Goal: Task Accomplishment & Management: Manage account settings

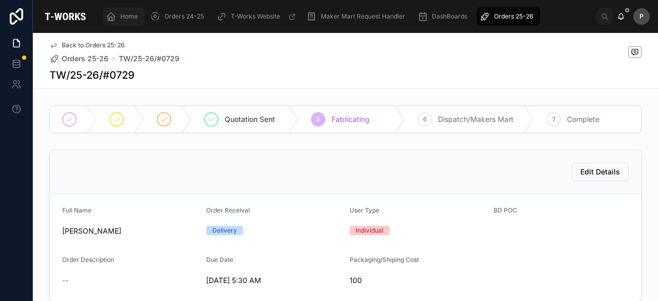
click at [124, 11] on div "Home" at bounding box center [124, 16] width 36 height 16
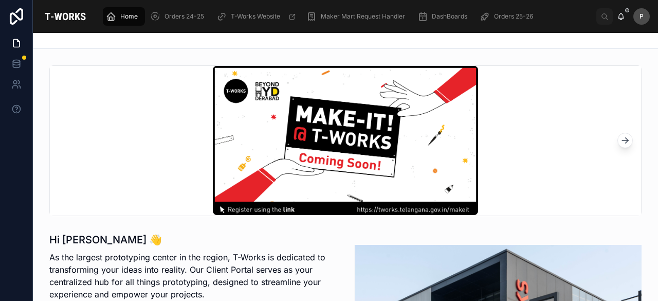
scroll to position [257, 0]
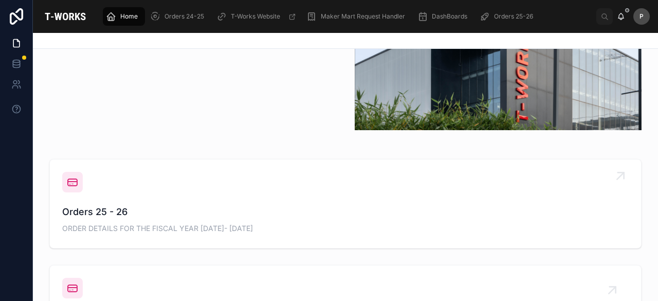
click at [120, 211] on span "Orders 25 - 26" at bounding box center [345, 212] width 567 height 14
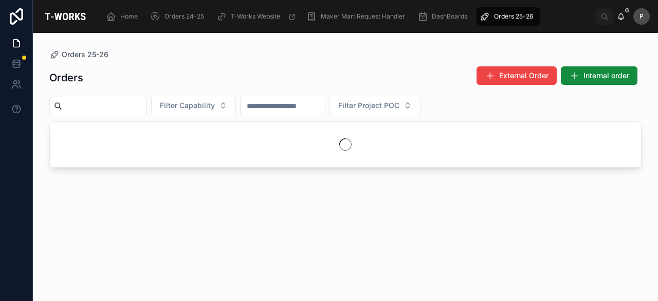
click at [147, 104] on input "text" at bounding box center [104, 106] width 84 height 14
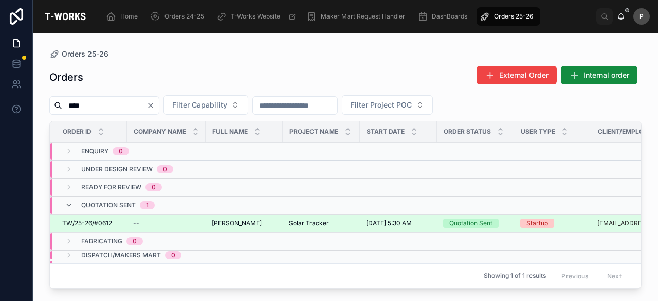
type input "****"
click at [482, 222] on div "Quotation Sent" at bounding box center [471, 223] width 43 height 9
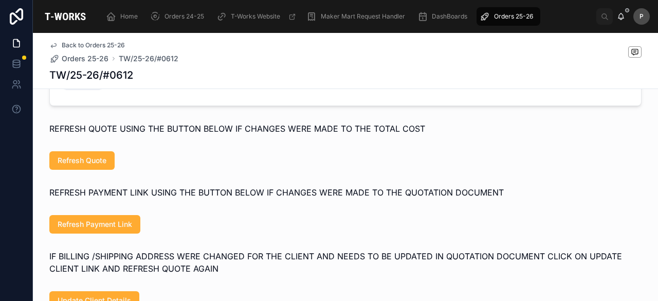
scroll to position [952, 0]
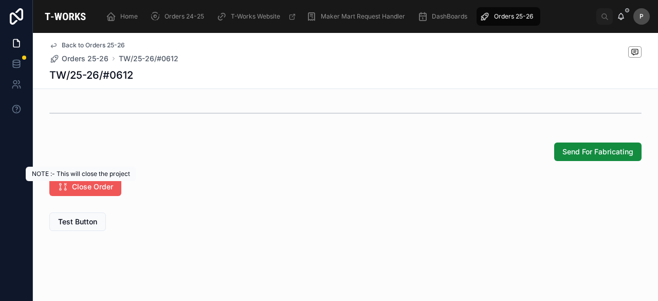
click at [93, 189] on span "Close Order" at bounding box center [92, 187] width 41 height 10
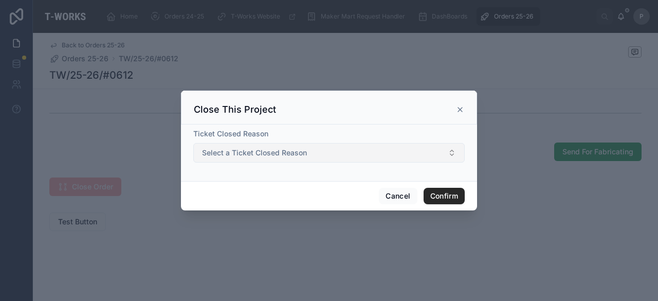
click at [266, 149] on span "Select a Ticket Closed Reason" at bounding box center [254, 153] width 105 height 10
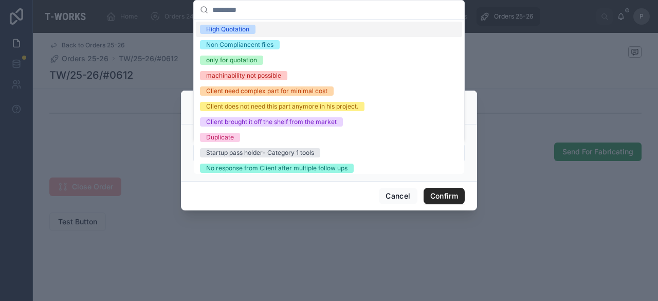
click at [242, 27] on div "High Quotation" at bounding box center [227, 29] width 43 height 9
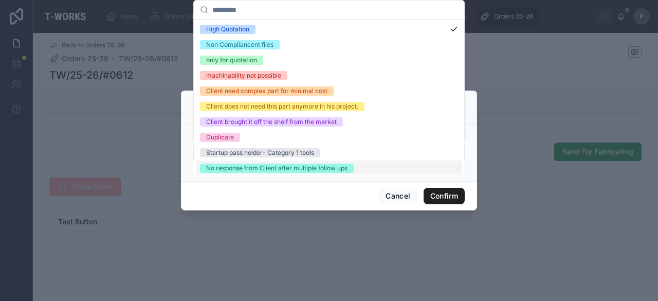
click at [441, 198] on button "Confirm" at bounding box center [444, 196] width 41 height 16
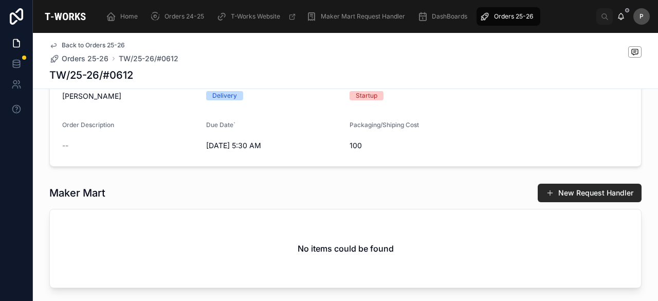
scroll to position [7, 0]
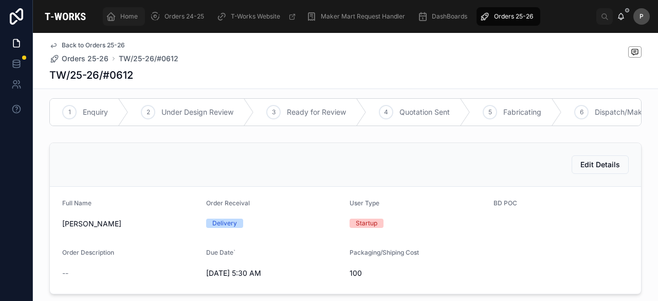
click at [137, 19] on span "Home" at bounding box center [128, 16] width 17 height 8
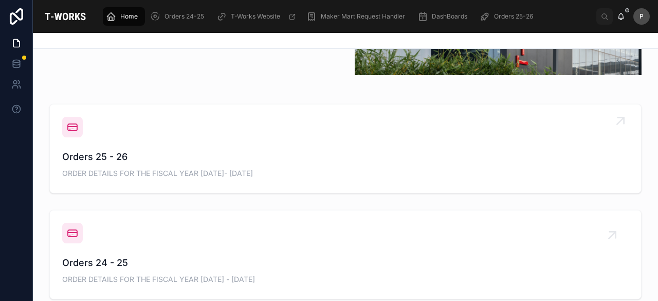
scroll to position [316, 0]
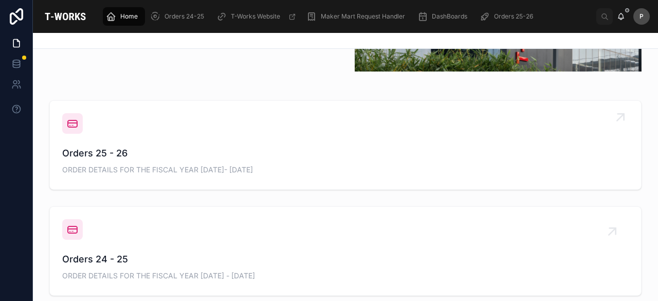
click at [116, 155] on span "Orders 25 - 26" at bounding box center [345, 153] width 567 height 14
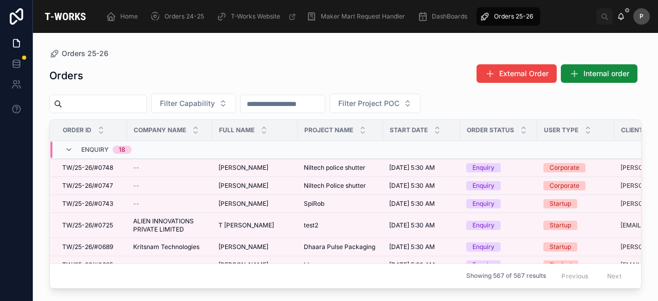
click at [137, 109] on input "text" at bounding box center [104, 104] width 84 height 14
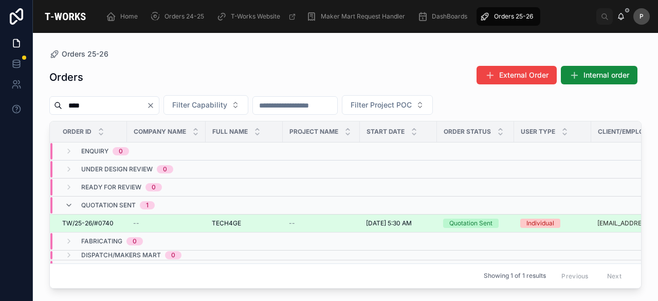
type input "****"
click at [463, 223] on div "Quotation Sent" at bounding box center [471, 223] width 43 height 9
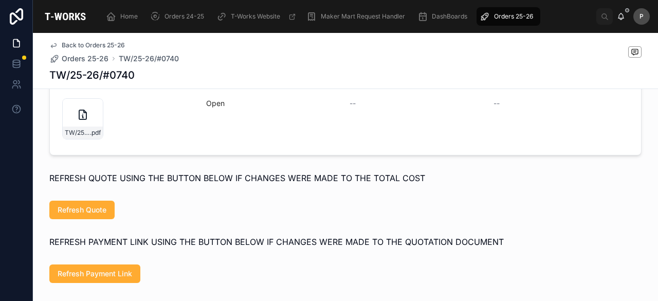
scroll to position [514, 0]
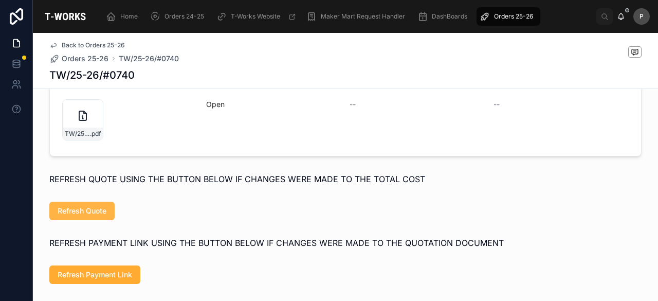
click at [99, 216] on span "Refresh Quote" at bounding box center [82, 211] width 49 height 10
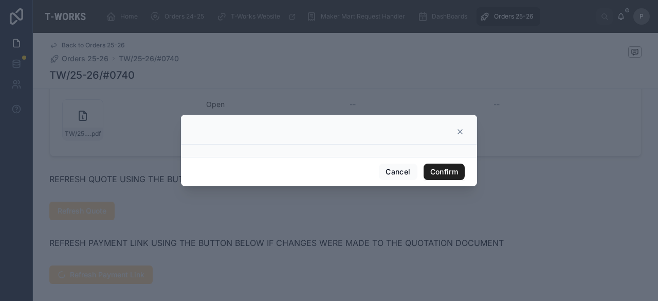
click at [443, 175] on button "Confirm" at bounding box center [444, 172] width 41 height 16
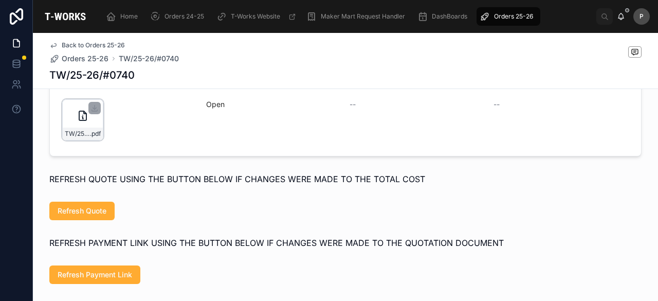
click at [93, 130] on div "TW/25-26/#0740 .pdf" at bounding box center [82, 119] width 41 height 41
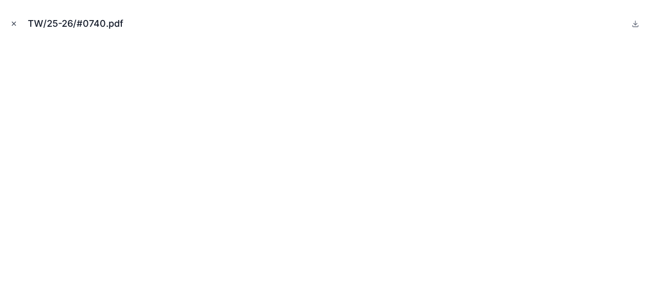
click at [15, 22] on icon "Close modal" at bounding box center [14, 24] width 4 height 4
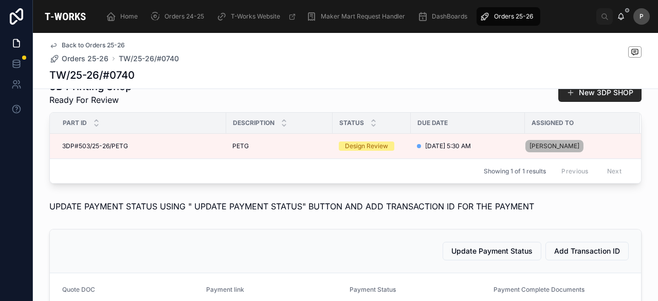
scroll to position [514, 0]
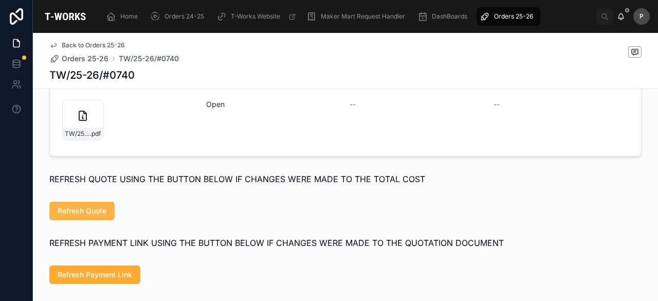
click at [89, 216] on span "Refresh Quote" at bounding box center [82, 211] width 49 height 10
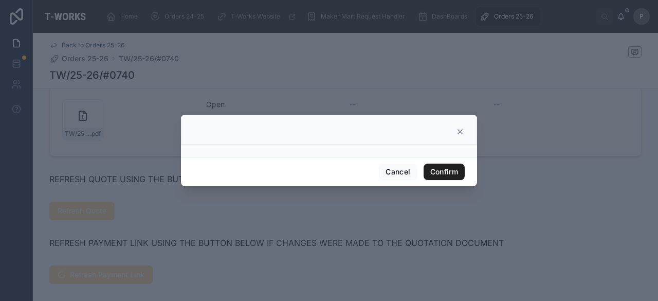
click at [456, 173] on button "Confirm" at bounding box center [444, 172] width 41 height 16
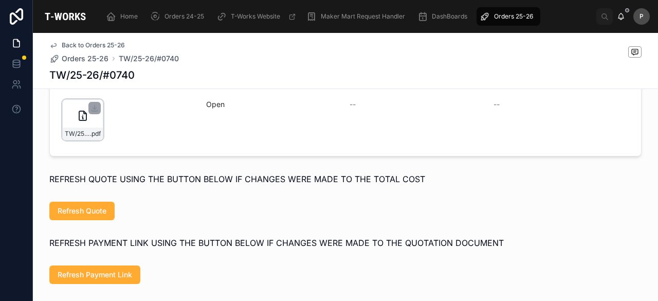
click at [92, 129] on div "TW/25-26/#0740 .pdf" at bounding box center [82, 119] width 41 height 41
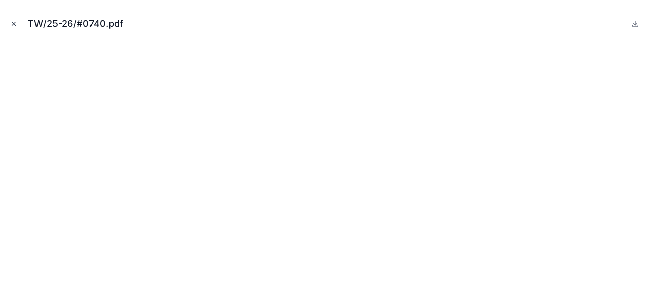
click at [13, 24] on icon "Close modal" at bounding box center [14, 24] width 4 height 4
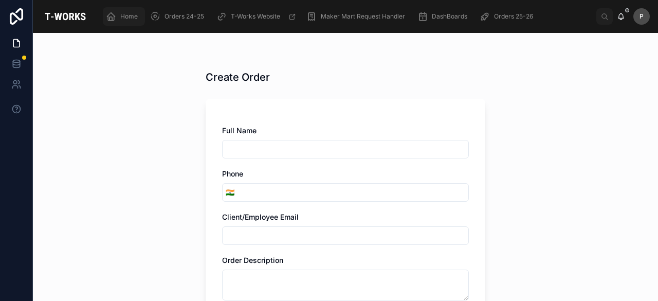
click at [133, 16] on span "Home" at bounding box center [128, 16] width 17 height 8
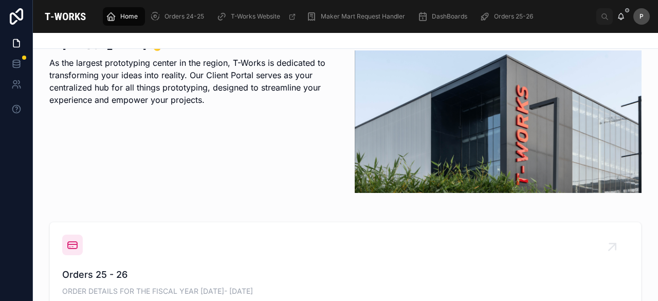
scroll to position [257, 0]
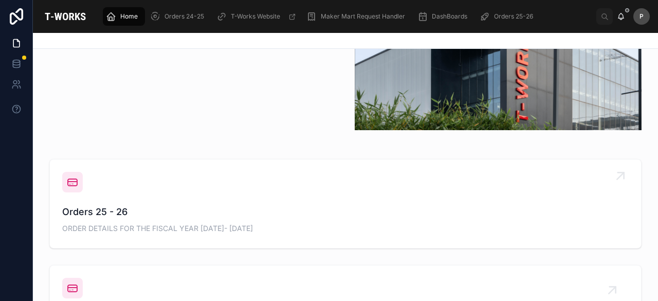
click at [96, 224] on span "ORDER DETAILS FOR THE FISCAL YEAR [DATE]- [DATE]" at bounding box center [345, 228] width 567 height 10
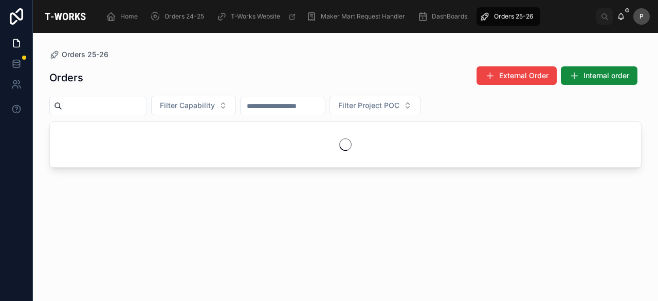
click at [147, 108] on input "text" at bounding box center [104, 106] width 84 height 14
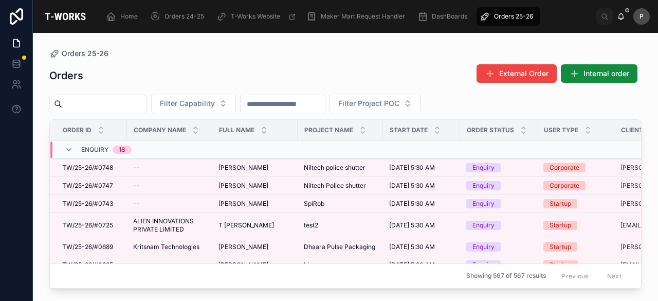
drag, startPoint x: 157, startPoint y: 105, endPoint x: 152, endPoint y: 107, distance: 5.4
click at [147, 106] on input "text" at bounding box center [104, 104] width 84 height 14
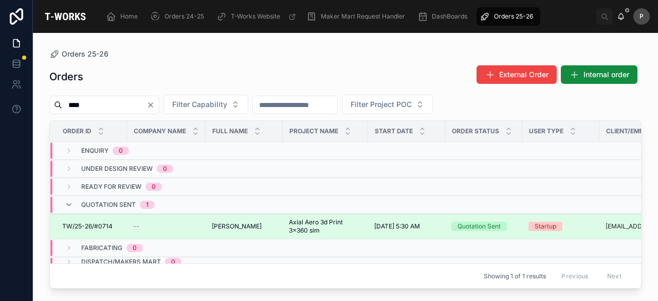
type input "****"
click at [476, 224] on div "Quotation Sent" at bounding box center [479, 226] width 43 height 9
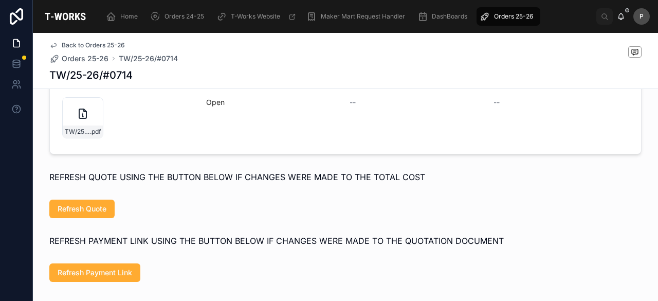
scroll to position [874, 0]
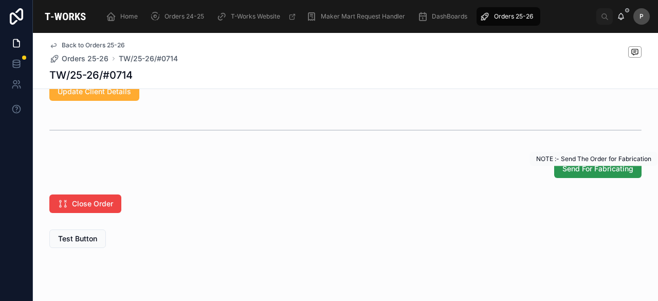
click at [588, 174] on span "Send For Fabricating" at bounding box center [598, 169] width 71 height 10
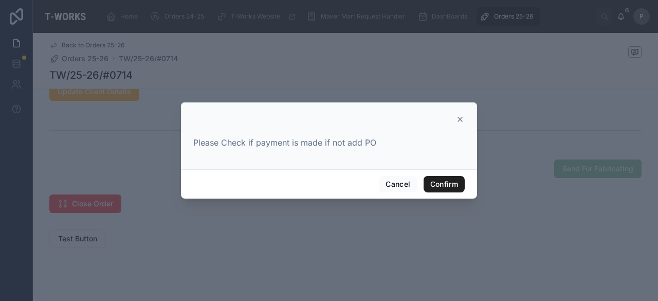
click at [447, 185] on button "Confirm" at bounding box center [444, 184] width 41 height 16
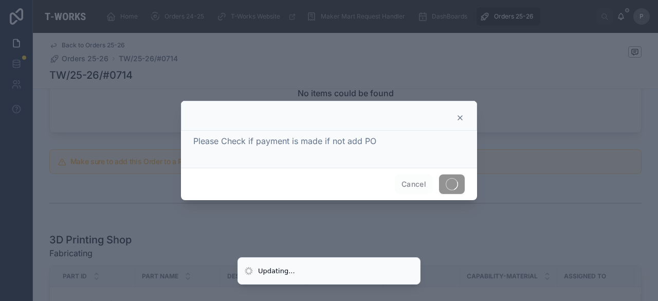
scroll to position [477, 0]
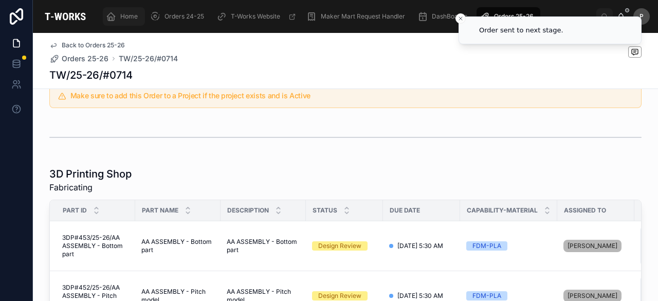
click at [130, 14] on span "Home" at bounding box center [128, 16] width 17 height 8
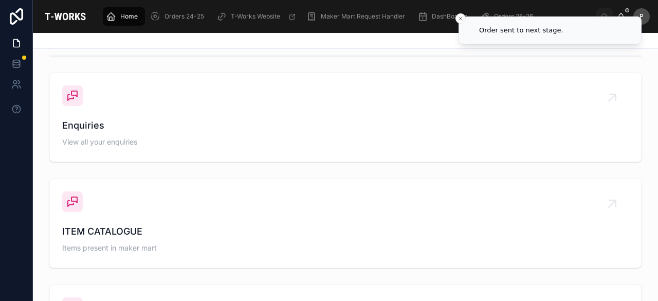
scroll to position [367, 0]
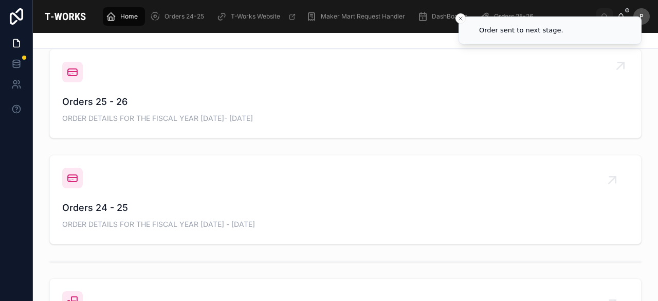
click at [113, 103] on span "Orders 25 - 26" at bounding box center [345, 102] width 567 height 14
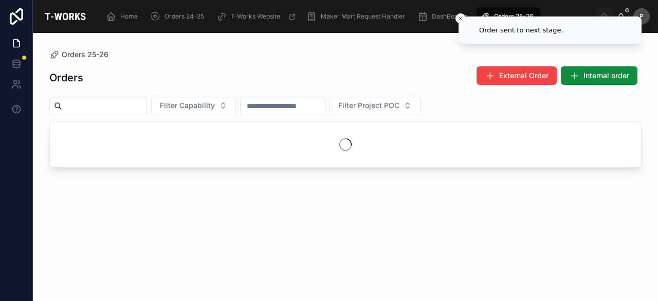
click at [119, 104] on input "text" at bounding box center [104, 106] width 84 height 14
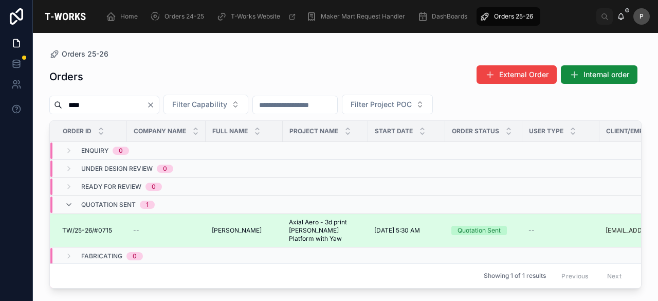
type input "****"
click at [469, 230] on div "Quotation Sent" at bounding box center [479, 230] width 43 height 9
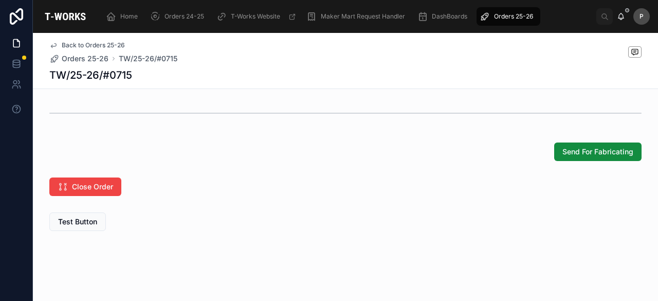
scroll to position [952, 0]
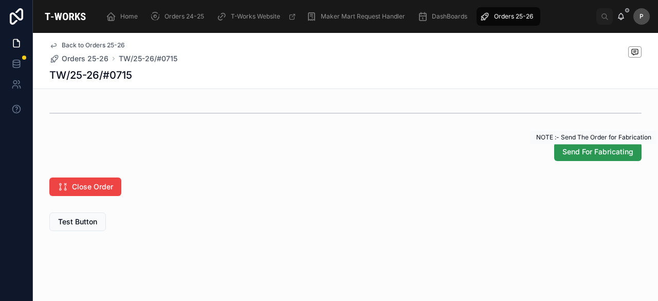
click at [583, 153] on span "Send For Fabricating" at bounding box center [598, 152] width 71 height 10
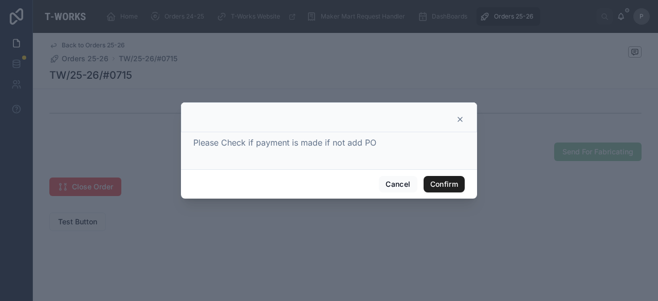
click at [439, 184] on button "Confirm" at bounding box center [444, 184] width 41 height 16
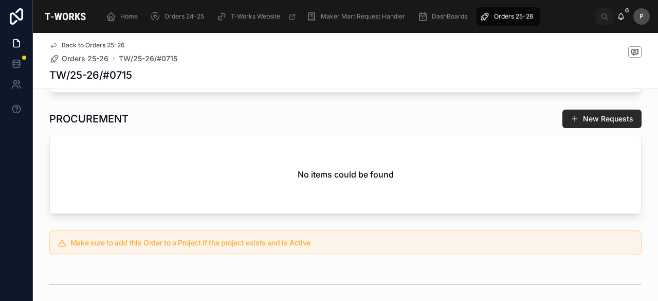
scroll to position [190, 0]
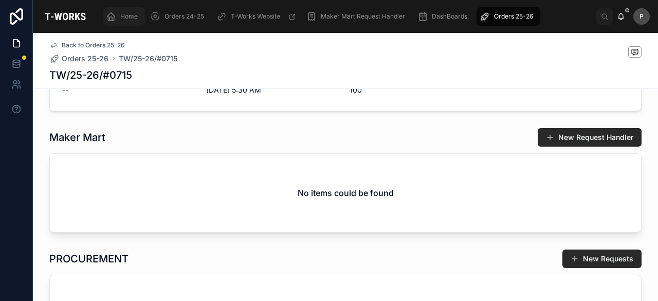
drag, startPoint x: 137, startPoint y: 17, endPoint x: 121, endPoint y: 31, distance: 21.1
click at [137, 17] on span "Home" at bounding box center [128, 16] width 17 height 8
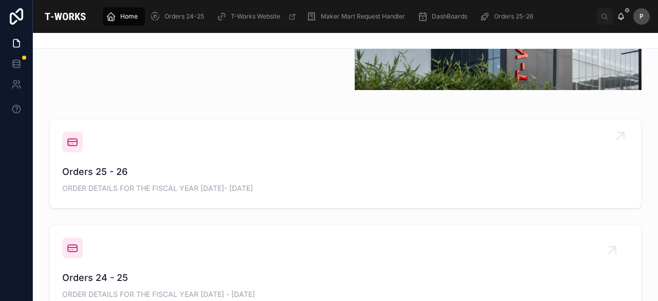
scroll to position [345, 0]
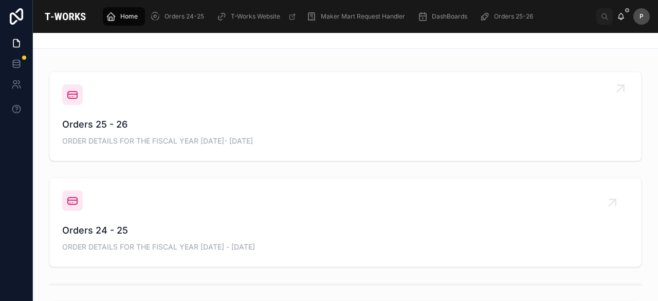
click at [121, 129] on span "Orders 25 - 26" at bounding box center [345, 124] width 567 height 14
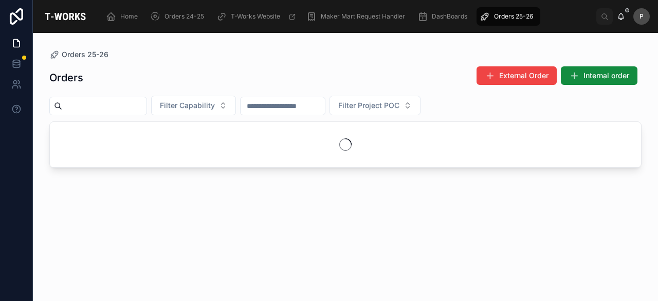
click at [147, 108] on input "text" at bounding box center [104, 106] width 84 height 14
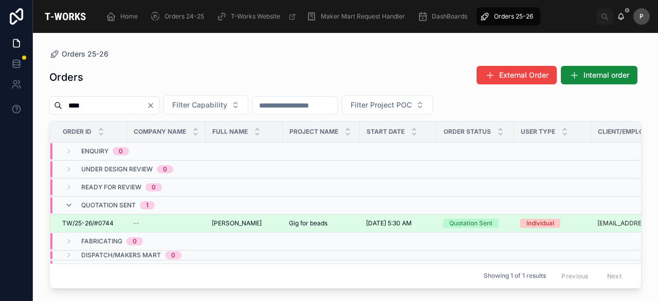
type input "****"
click at [457, 219] on div "Quotation Sent" at bounding box center [471, 223] width 43 height 9
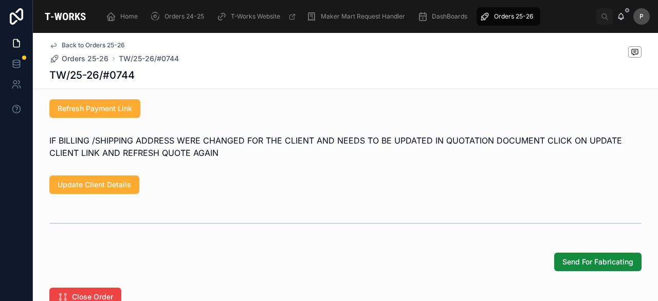
scroll to position [828, 0]
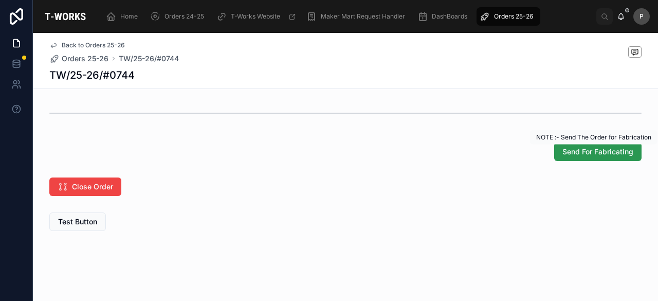
click at [601, 156] on span "Send For Fabricating" at bounding box center [598, 152] width 71 height 10
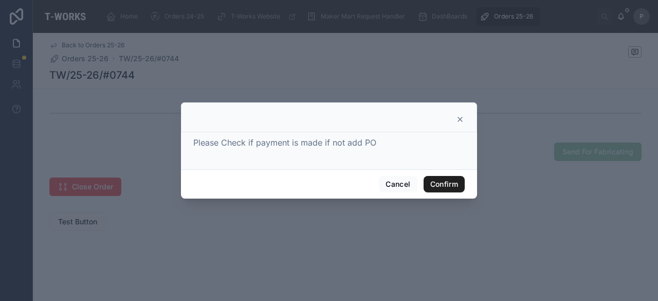
click at [437, 185] on button "Confirm" at bounding box center [444, 184] width 41 height 16
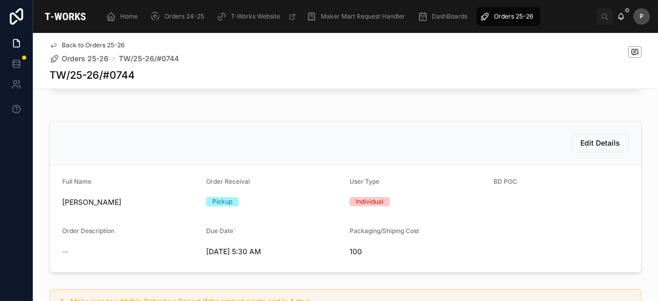
scroll to position [6, 0]
